Goal: Task Accomplishment & Management: Manage account settings

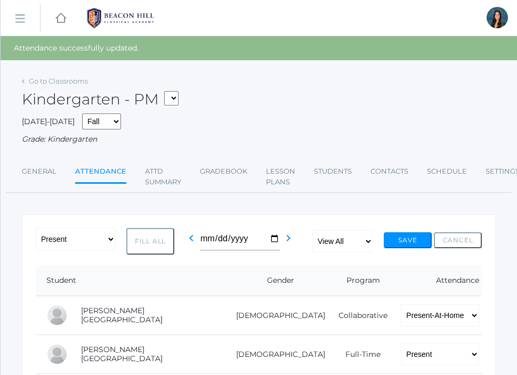
click at [178, 92] on select "*KIND - Kindergarten AM *KIND - Kindergarten PM" at bounding box center [171, 98] width 14 height 14
select select "1957"
click at [167, 91] on select "*KIND - Kindergarten AM *KIND - Kindergarten PM" at bounding box center [171, 98] width 14 height 14
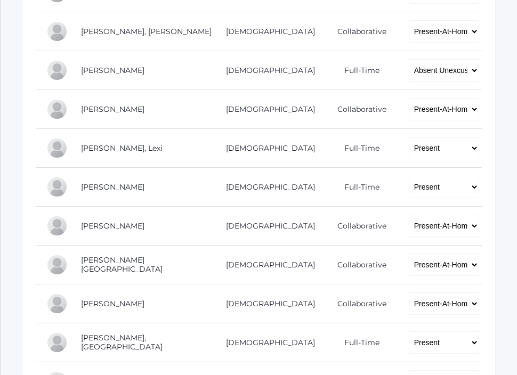
scroll to position [451, 0]
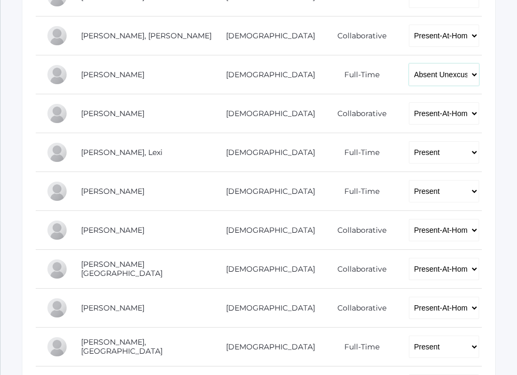
click at [409, 70] on select "-- Present Present-At-Home Tardy Excused Tardy Unexcused Absent Excused Absent …" at bounding box center [444, 74] width 70 height 22
select select "TU"
click at [409, 63] on select "-- Present Present-At-Home Tardy Excused Tardy Unexcused Absent Excused Absent …" at bounding box center [444, 74] width 70 height 22
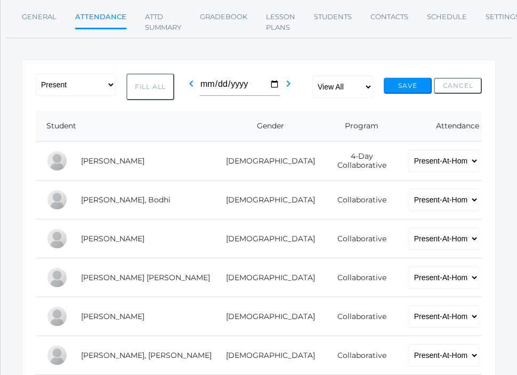
scroll to position [113, 0]
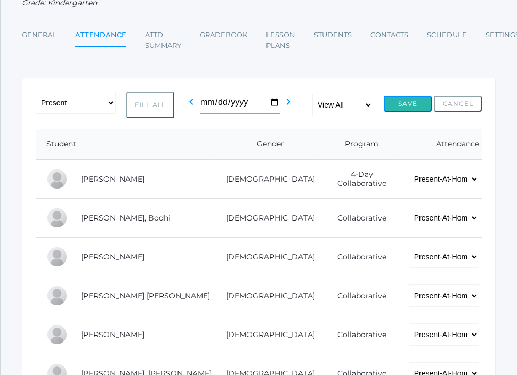
click at [405, 101] on button "Save" at bounding box center [408, 104] width 48 height 16
